Goal: Information Seeking & Learning: Learn about a topic

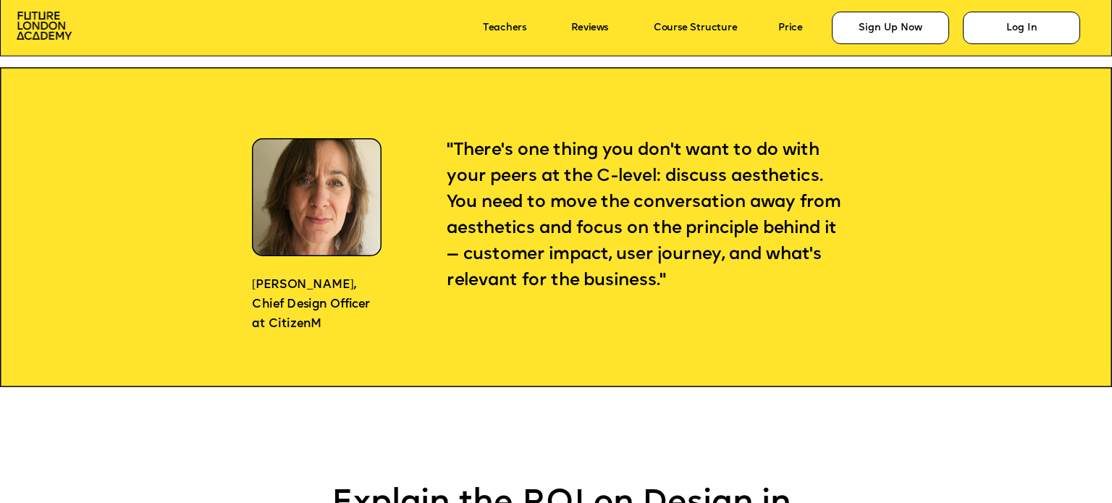
scroll to position [1304, 0]
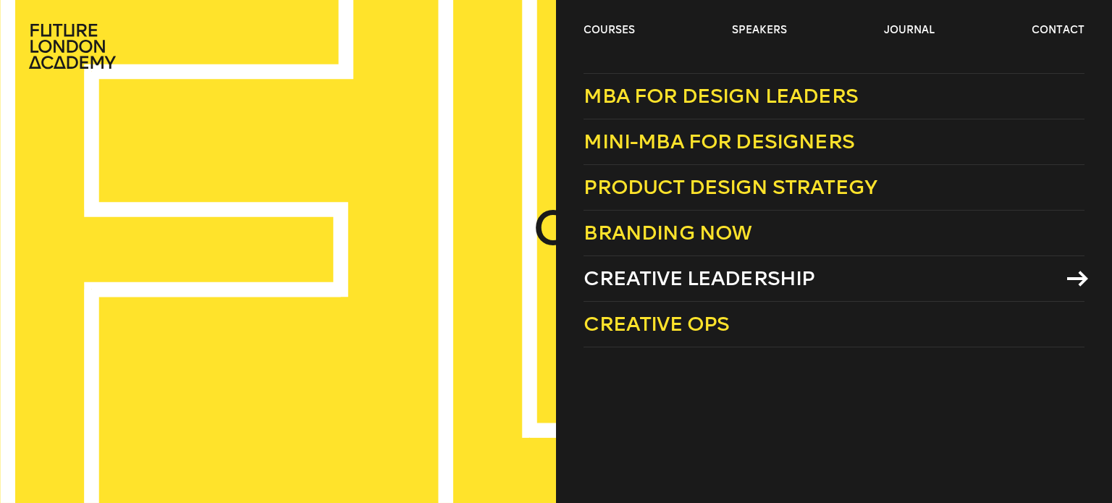
click at [684, 282] on span "Creative Leadership" at bounding box center [699, 279] width 231 height 24
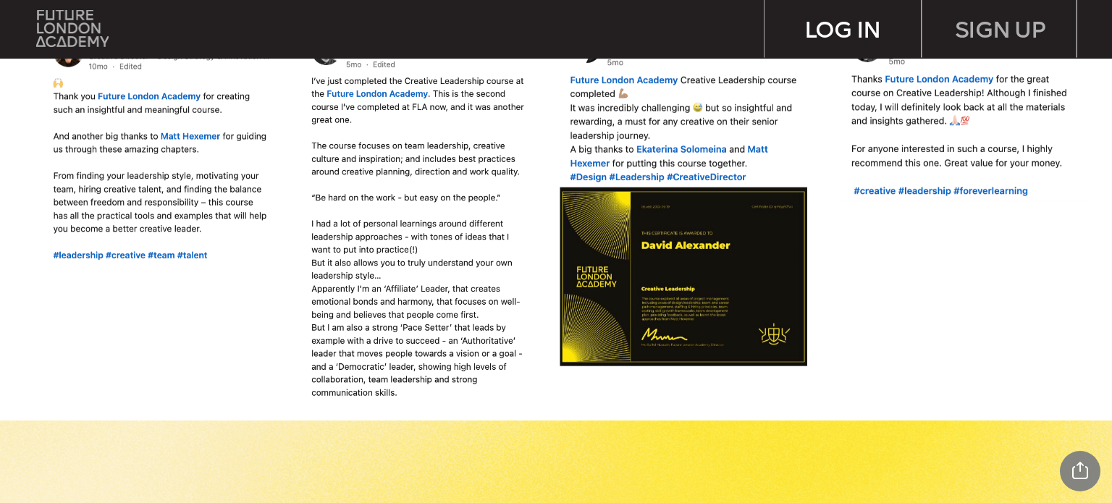
scroll to position [1376, 0]
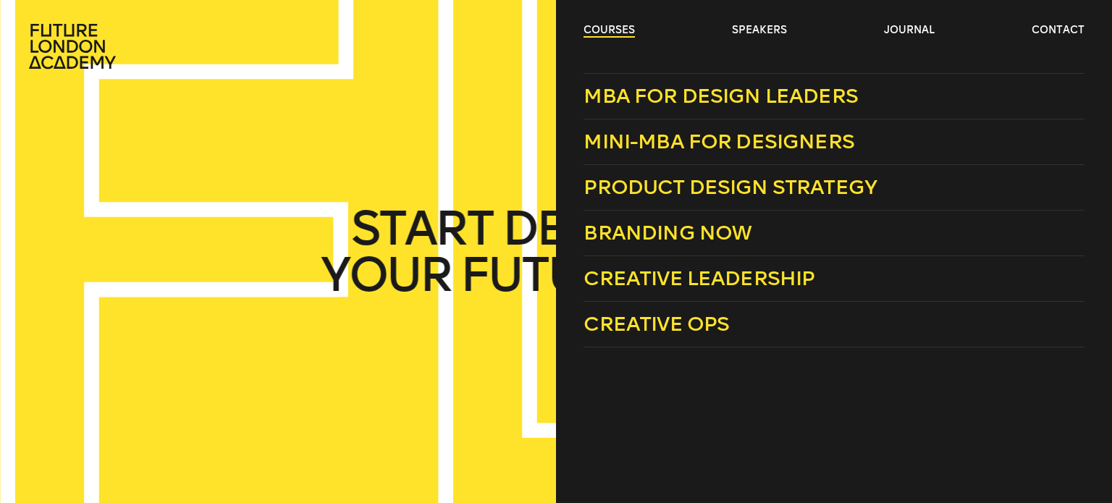
click at [612, 30] on link "courses" at bounding box center [609, 30] width 51 height 14
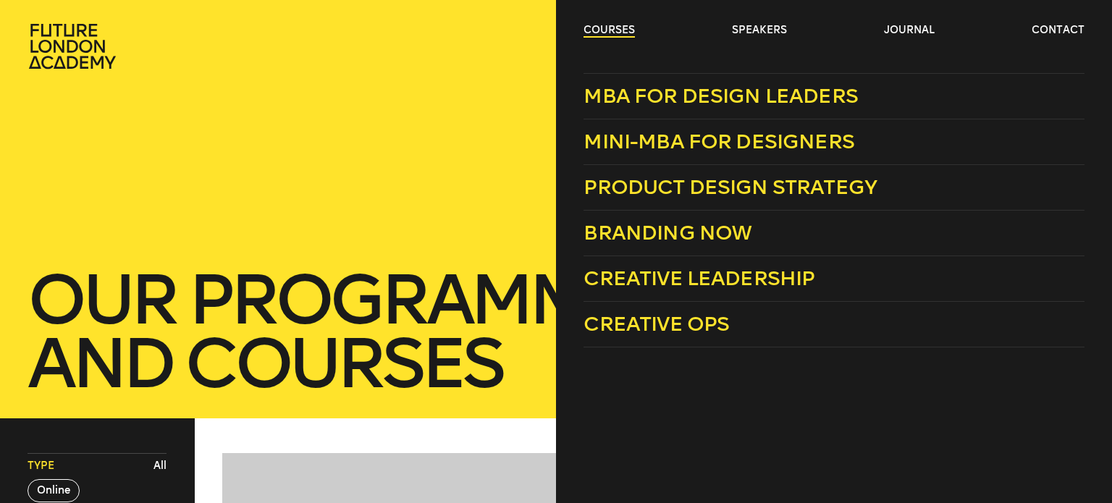
click at [608, 27] on link "courses" at bounding box center [609, 30] width 51 height 14
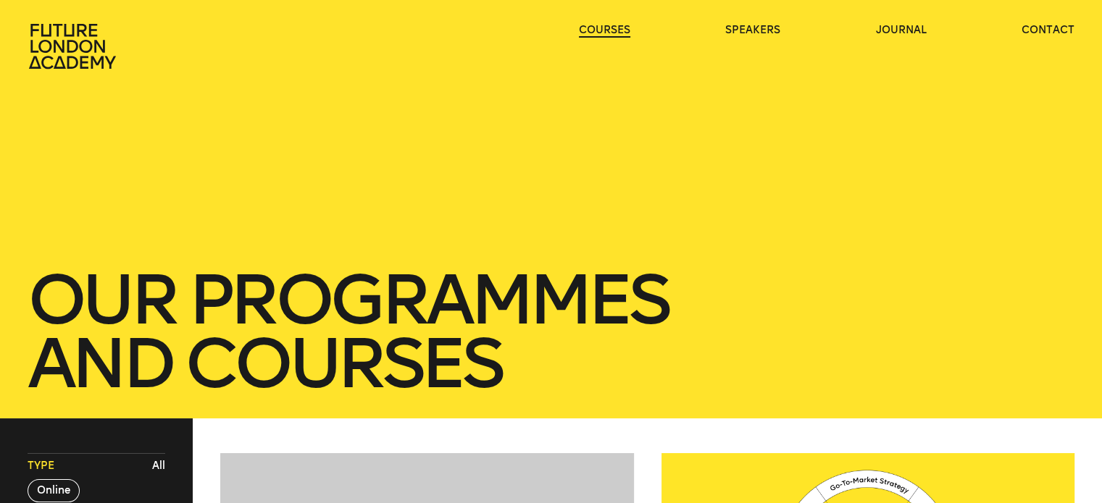
click at [608, 27] on link "courses" at bounding box center [604, 30] width 51 height 14
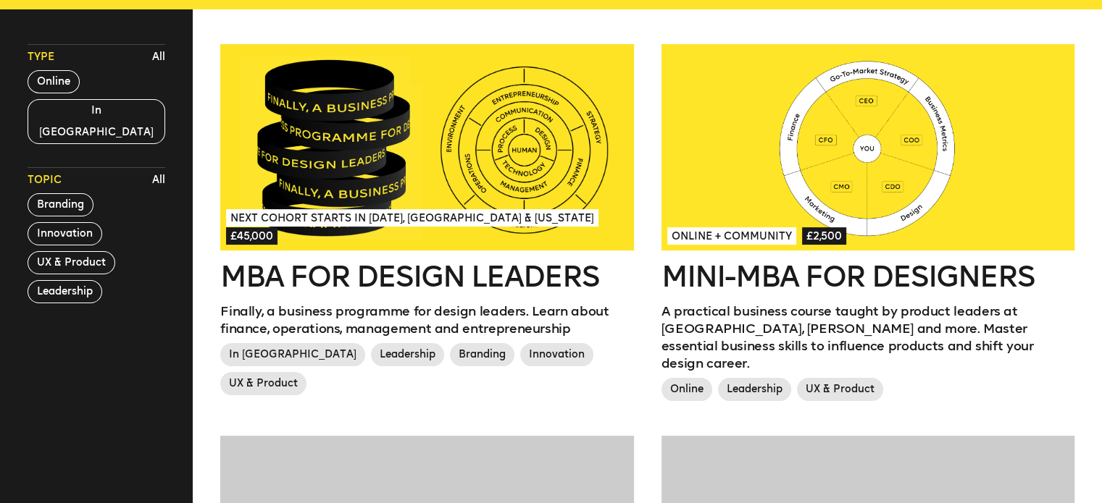
scroll to position [435, 0]
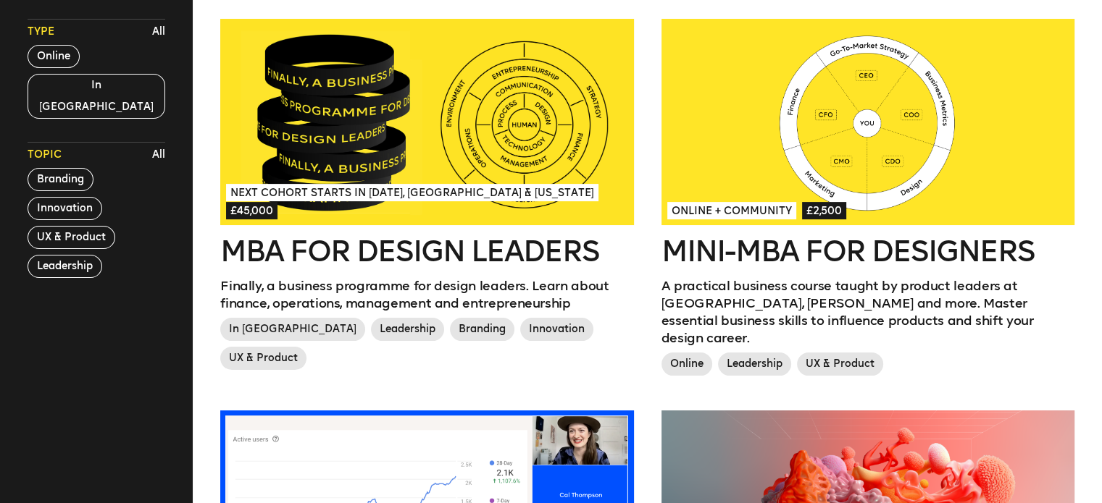
click at [988, 148] on div at bounding box center [867, 122] width 413 height 206
